Goal: Task Accomplishment & Management: Complete application form

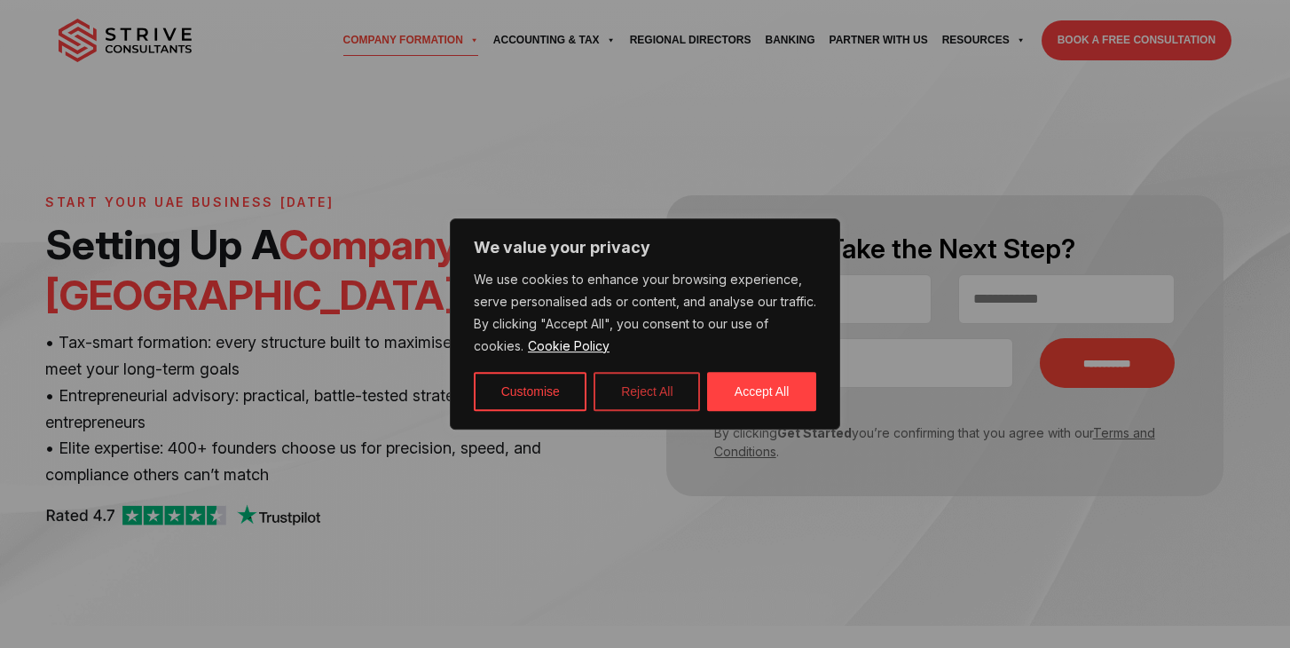
click at [631, 397] on button "Reject All" at bounding box center [647, 391] width 106 height 39
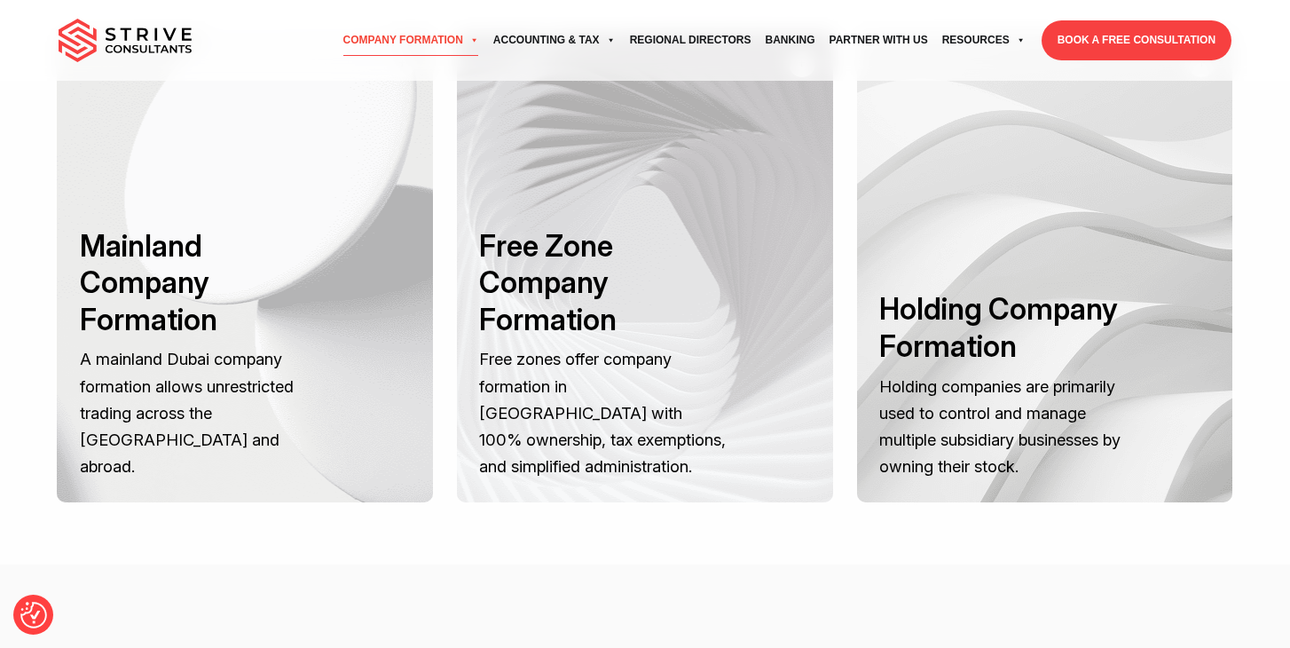
scroll to position [2240, 0]
click at [570, 326] on h3 "Free Zone Company Formation" at bounding box center [603, 282] width 248 height 111
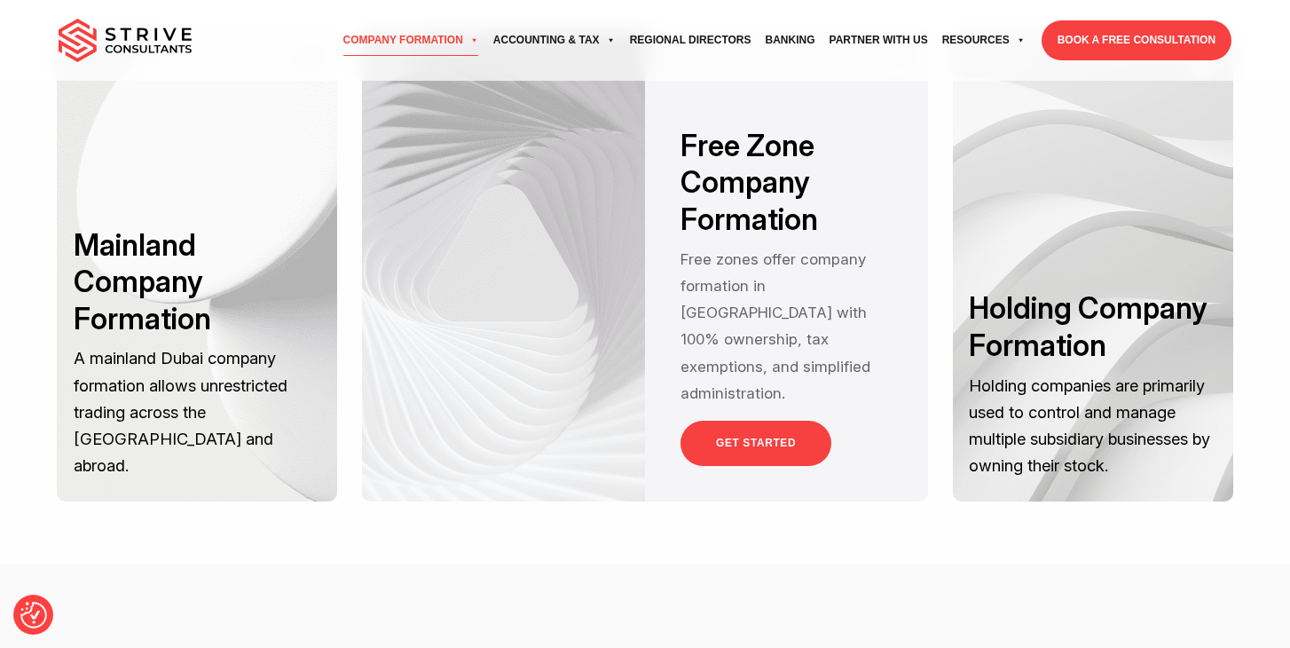
click at [719, 437] on link "GET STARTED" at bounding box center [755, 443] width 151 height 45
